Goal: Task Accomplishment & Management: Manage account settings

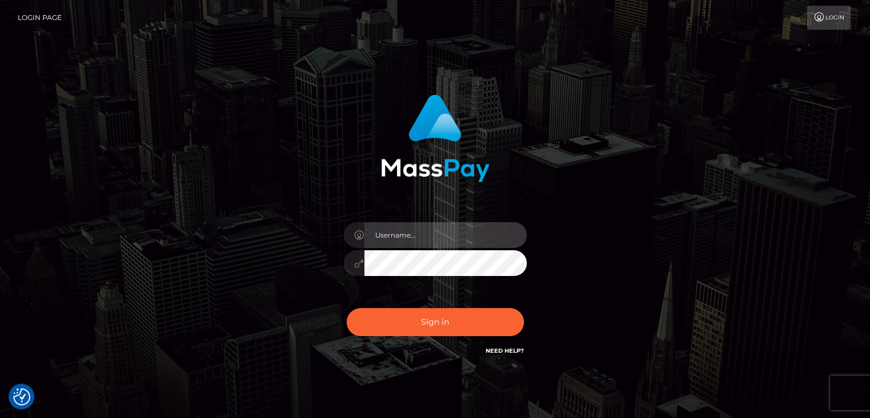
click at [442, 238] on input "text" at bounding box center [446, 235] width 163 height 26
type input "[EMAIL_ADDRESS][DOMAIN_NAME]"
click at [347, 308] on button "Sign in" at bounding box center [435, 322] width 177 height 28
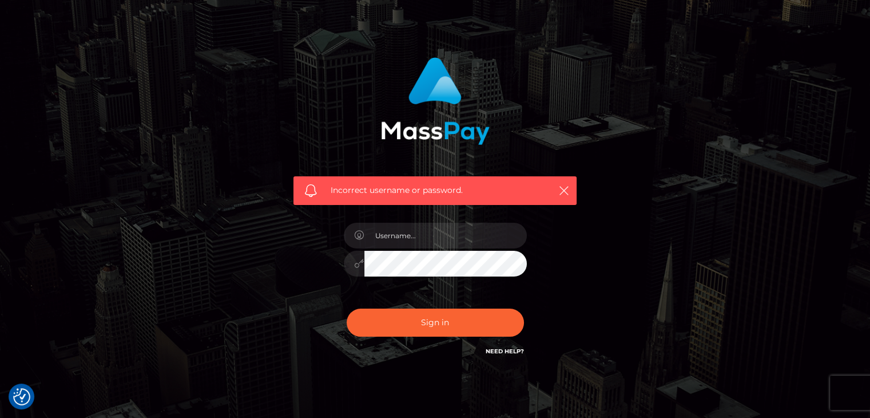
scroll to position [57, 0]
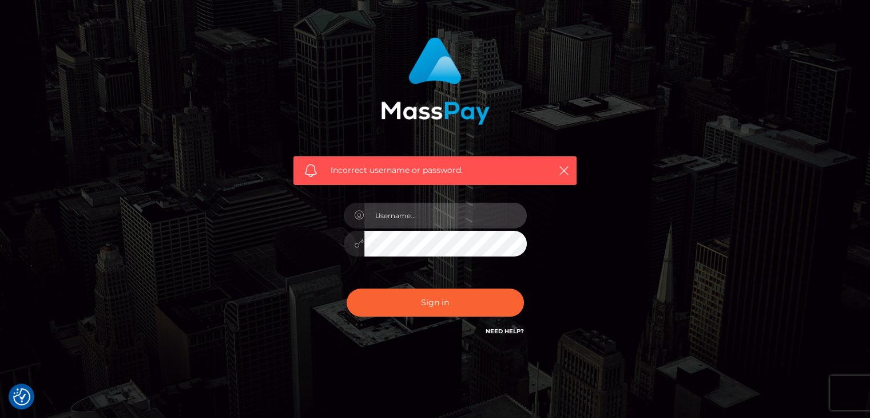
click at [398, 220] on input "text" at bounding box center [446, 216] width 163 height 26
type input "[EMAIL_ADDRESS][DOMAIN_NAME]"
click at [347, 288] on button "Sign in" at bounding box center [435, 302] width 177 height 28
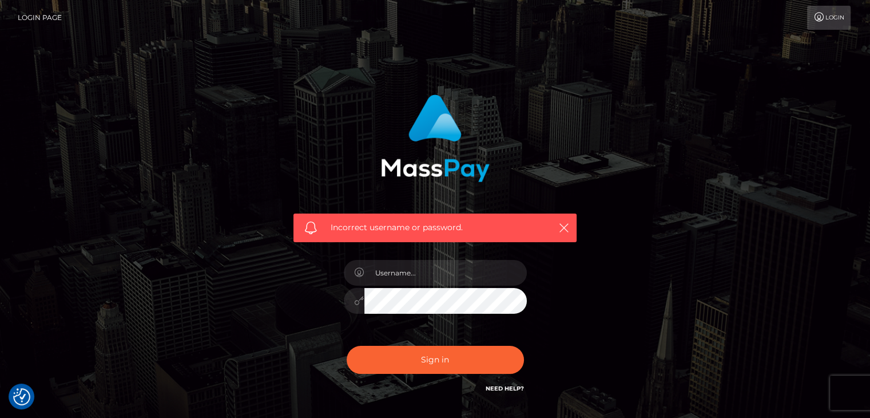
click at [347, 346] on button "Sign in" at bounding box center [435, 360] width 177 height 28
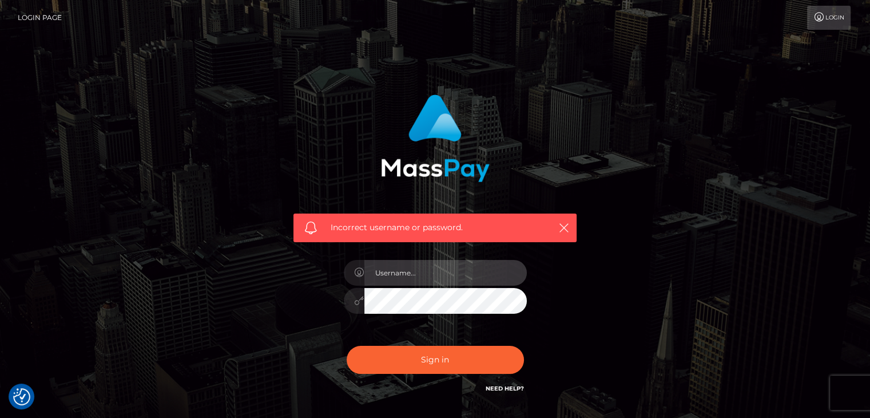
click at [447, 278] on input "text" at bounding box center [446, 273] width 163 height 26
type input "spanishcashmaster@gmail.com"
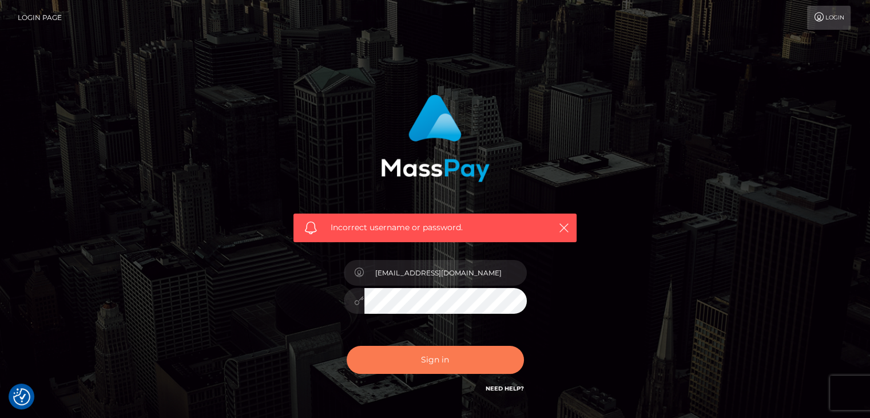
click at [440, 354] on button "Sign in" at bounding box center [435, 360] width 177 height 28
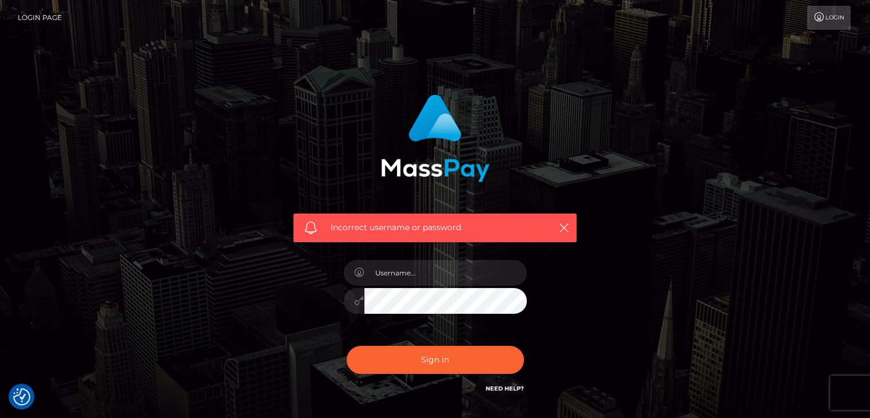
click at [497, 387] on link "Need Help?" at bounding box center [505, 388] width 38 height 7
